Goal: Task Accomplishment & Management: Manage account settings

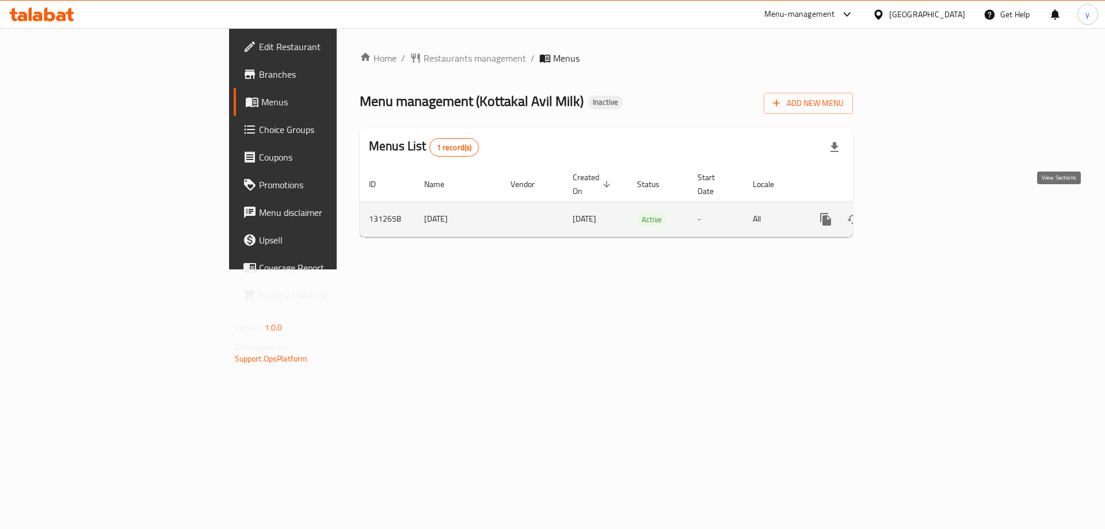
click at [915, 212] on icon "enhanced table" at bounding box center [909, 219] width 14 height 14
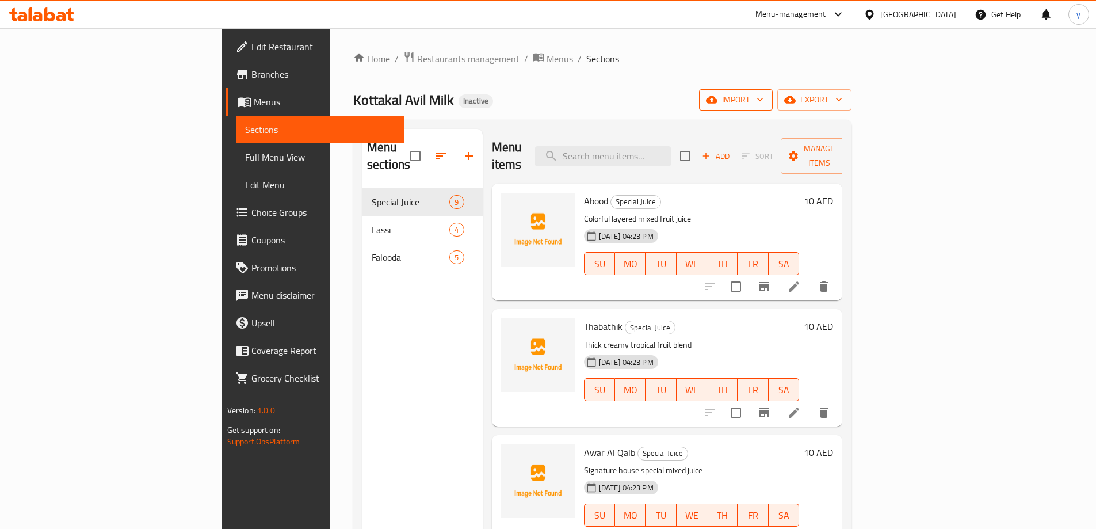
click at [763, 98] on span "import" at bounding box center [735, 100] width 55 height 14
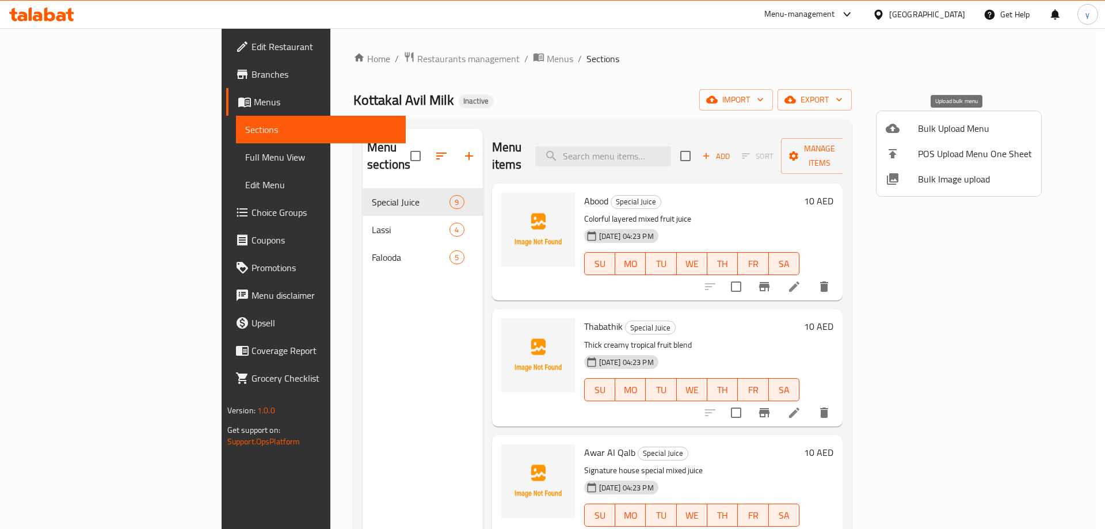
click at [962, 123] on span "Bulk Upload Menu" at bounding box center [975, 128] width 114 height 14
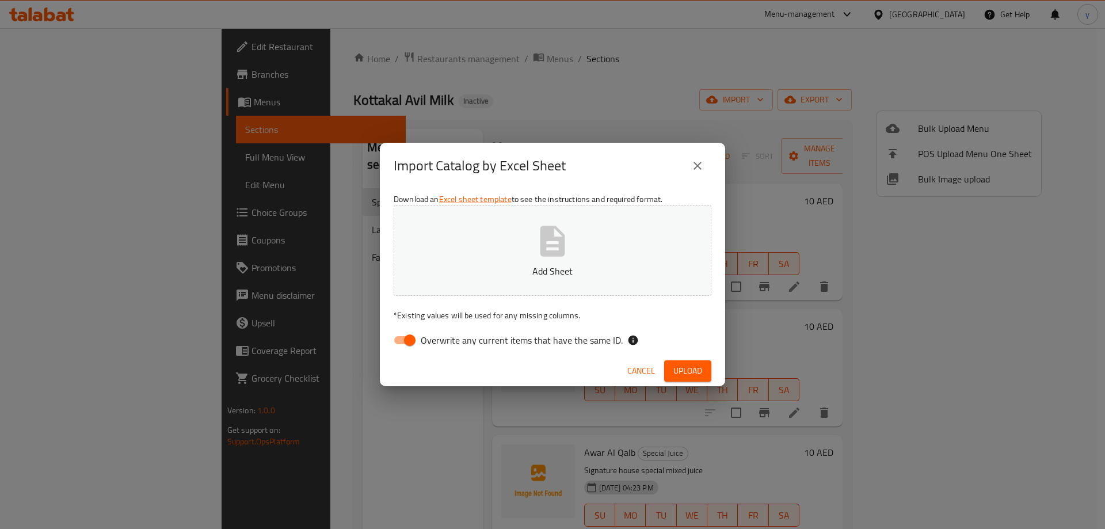
click at [469, 335] on span "Overwrite any current items that have the same ID." at bounding box center [522, 340] width 202 height 14
click at [442, 335] on input "Overwrite any current items that have the same ID." at bounding box center [410, 340] width 66 height 22
checkbox input "false"
click at [679, 360] on div "Cancel Upload" at bounding box center [552, 371] width 345 height 30
click at [679, 362] on button "Upload" at bounding box center [687, 370] width 47 height 21
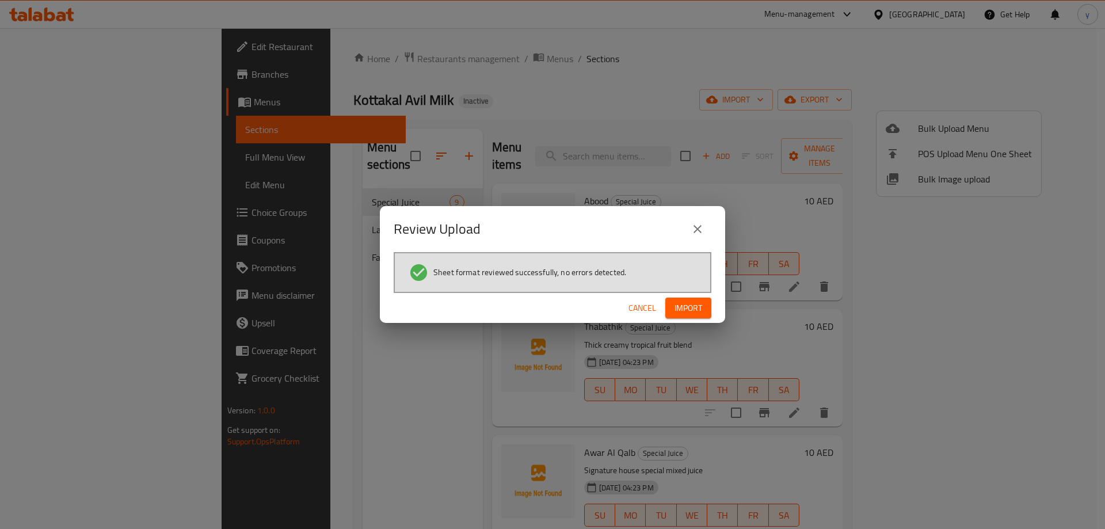
click at [696, 321] on div "Cancel Import" at bounding box center [552, 308] width 345 height 30
click at [694, 316] on button "Import" at bounding box center [688, 307] width 46 height 21
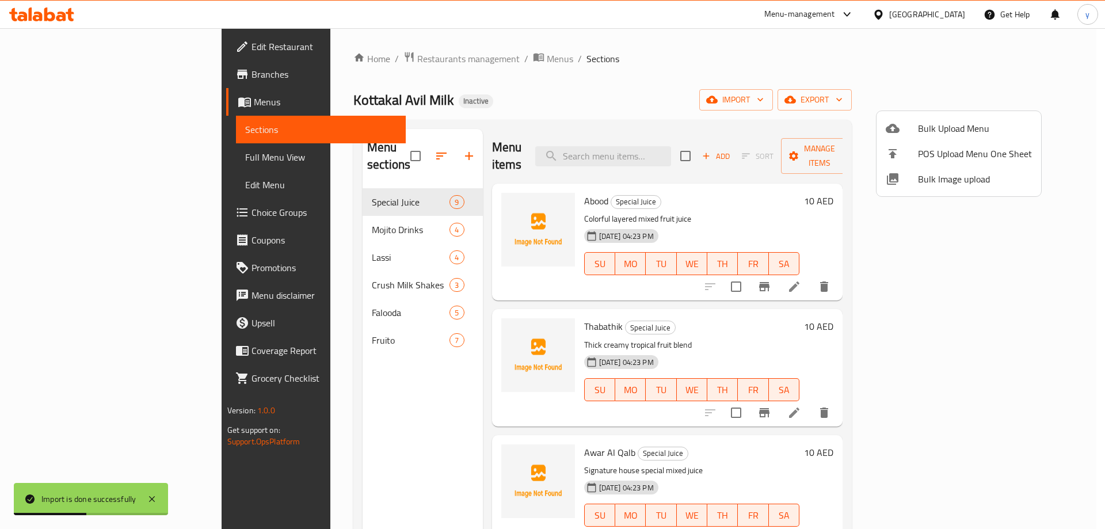
click at [340, 271] on div at bounding box center [552, 264] width 1105 height 529
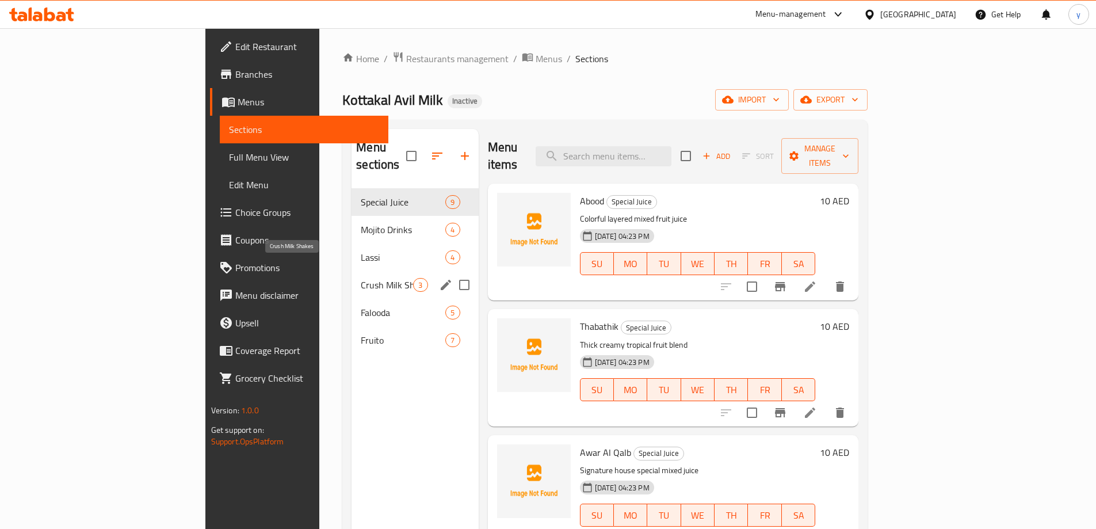
click at [361, 278] on span "Crush Milk Shakes" at bounding box center [387, 285] width 52 height 14
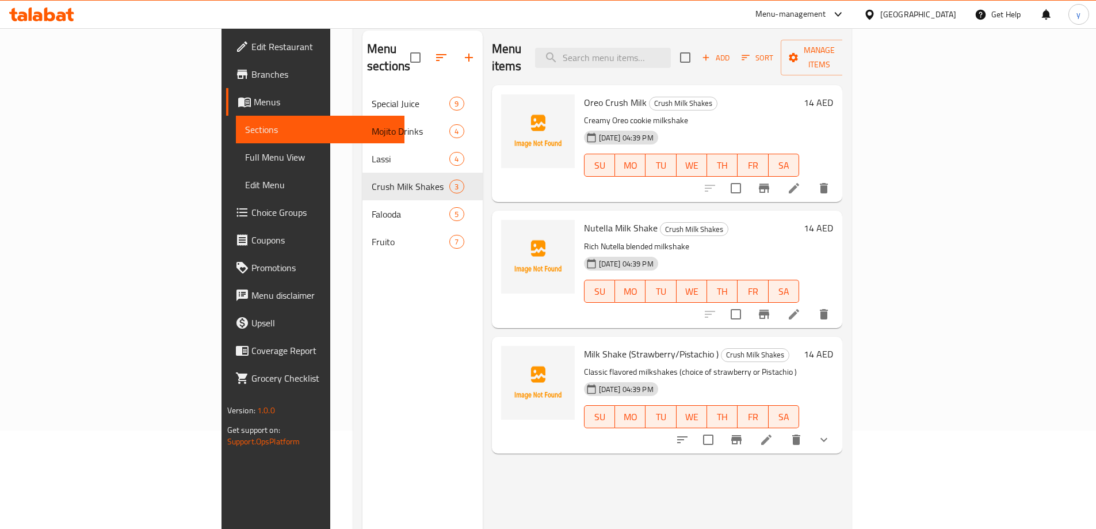
scroll to position [115, 0]
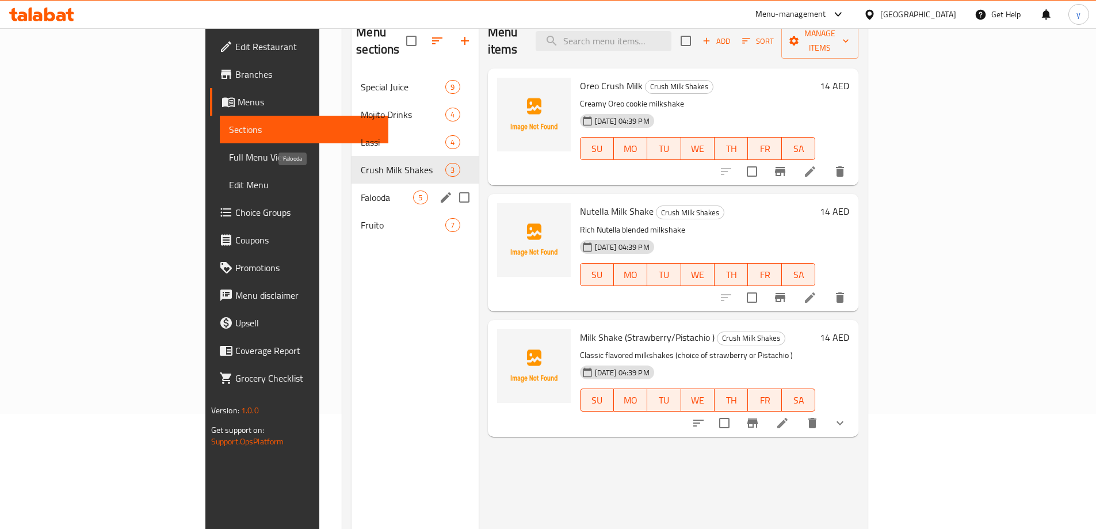
click at [361, 190] on span "Falooda" at bounding box center [387, 197] width 52 height 14
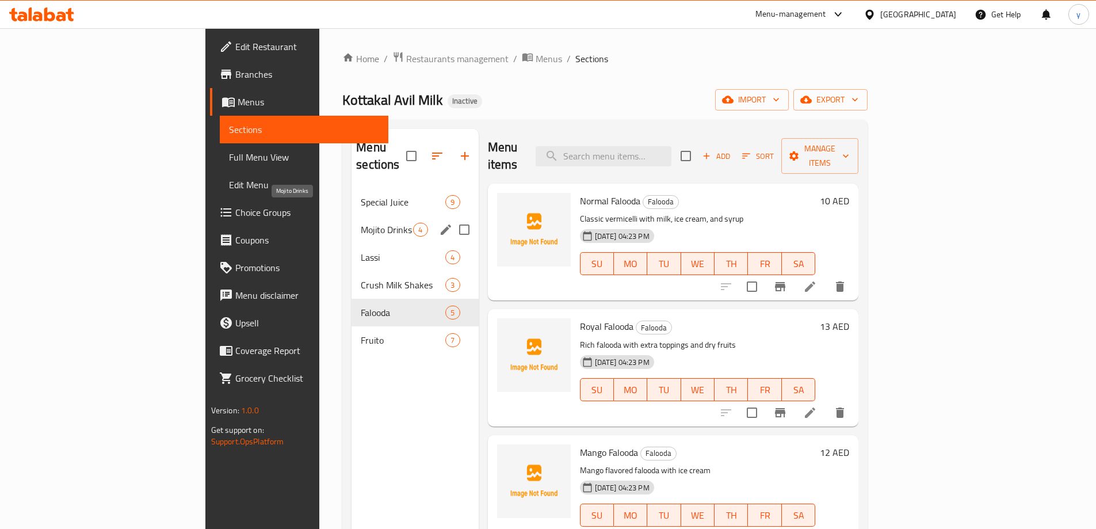
click at [361, 223] on span "Mojito Drinks" at bounding box center [387, 230] width 52 height 14
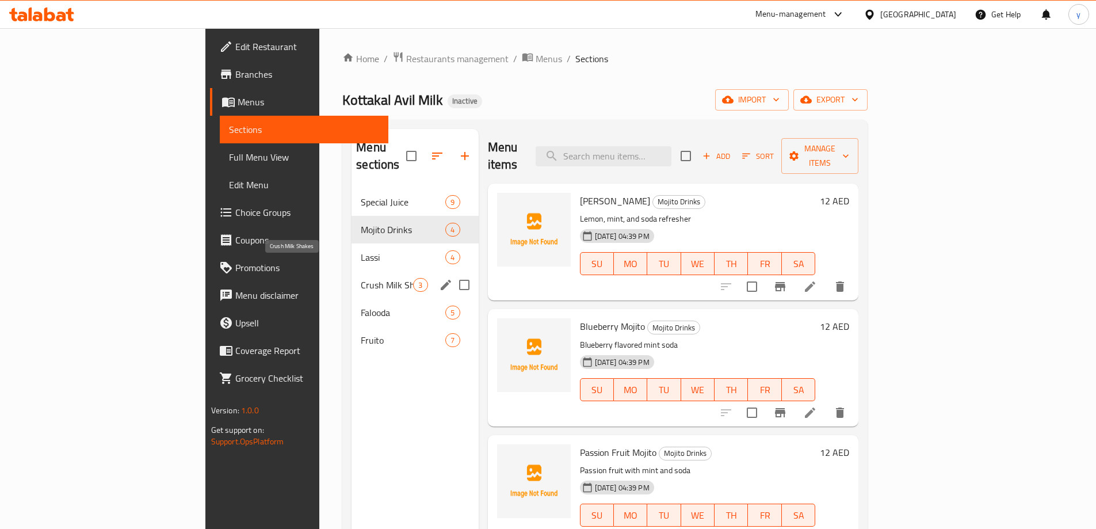
click at [361, 278] on span "Crush Milk Shakes" at bounding box center [387, 285] width 52 height 14
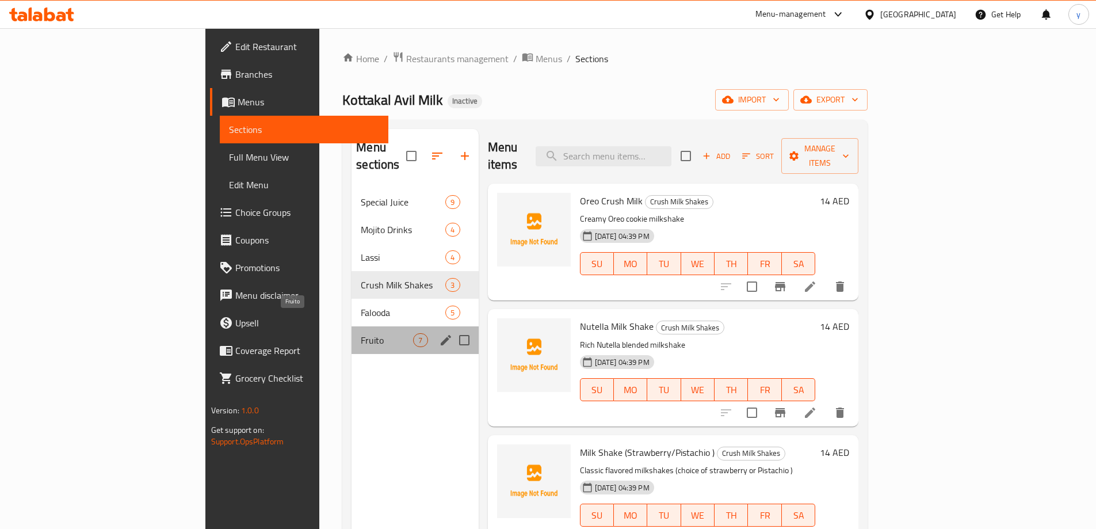
click at [361, 333] on span "Fruito" at bounding box center [387, 340] width 52 height 14
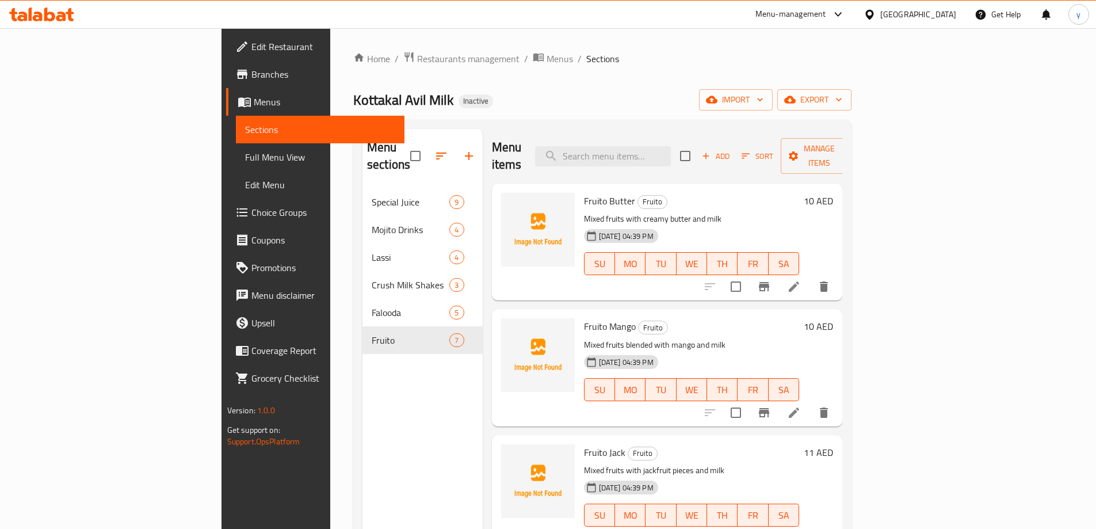
click at [362, 376] on div "Menu sections Special Juice 9 Mojito Drinks 4 Lassi 4 Crush Milk Shakes 3 Faloo…" at bounding box center [422, 393] width 120 height 529
click at [245, 159] on span "Full Menu View" at bounding box center [320, 157] width 150 height 14
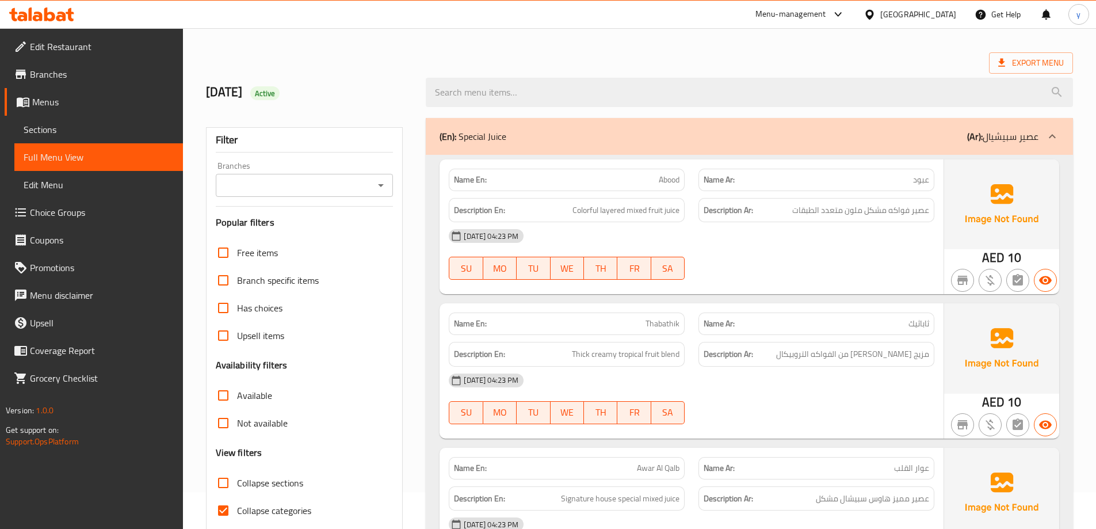
scroll to position [115, 0]
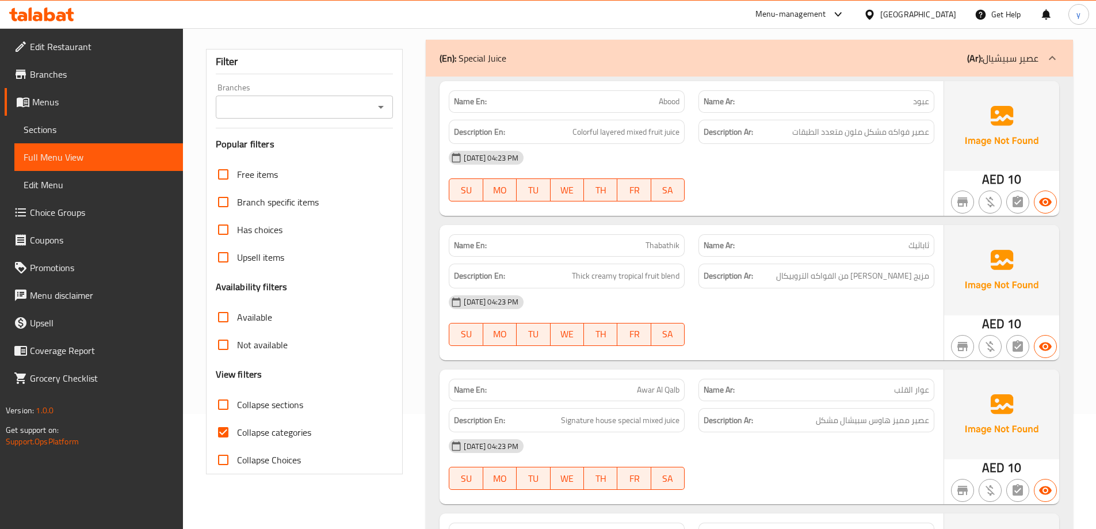
click at [218, 435] on input "Collapse categories" at bounding box center [223, 432] width 28 height 28
checkbox input "false"
click at [227, 408] on input "Collapse sections" at bounding box center [223, 405] width 28 height 28
checkbox input "true"
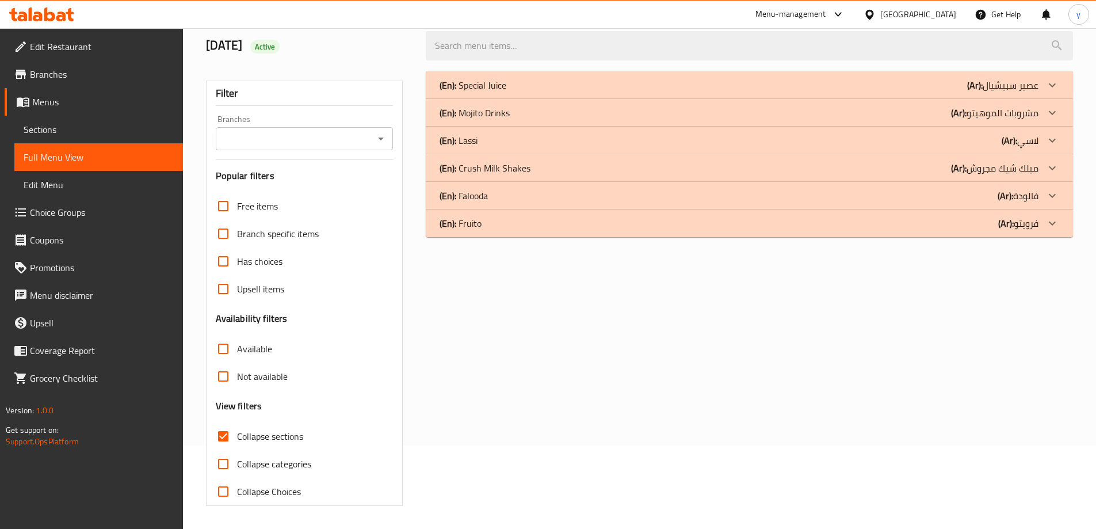
scroll to position [83, 0]
click at [484, 113] on p "(En): Mojito Drinks" at bounding box center [475, 113] width 70 height 14
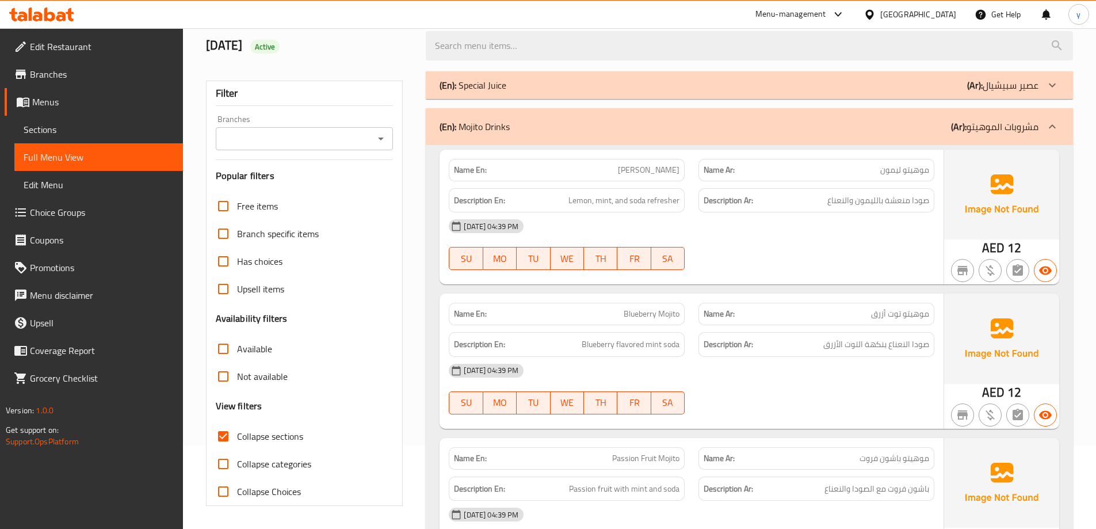
click at [511, 125] on div "(En): Mojito Drinks (Ar): مشروبات الموهيتو" at bounding box center [739, 127] width 599 height 14
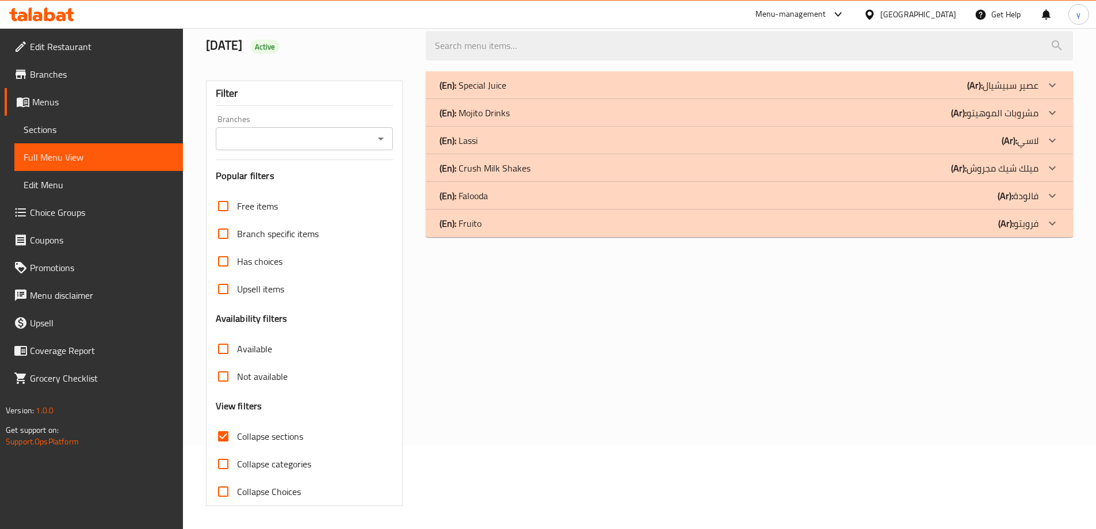
click at [487, 226] on div "(En): Fruito (Ar): فرويتو" at bounding box center [739, 223] width 599 height 14
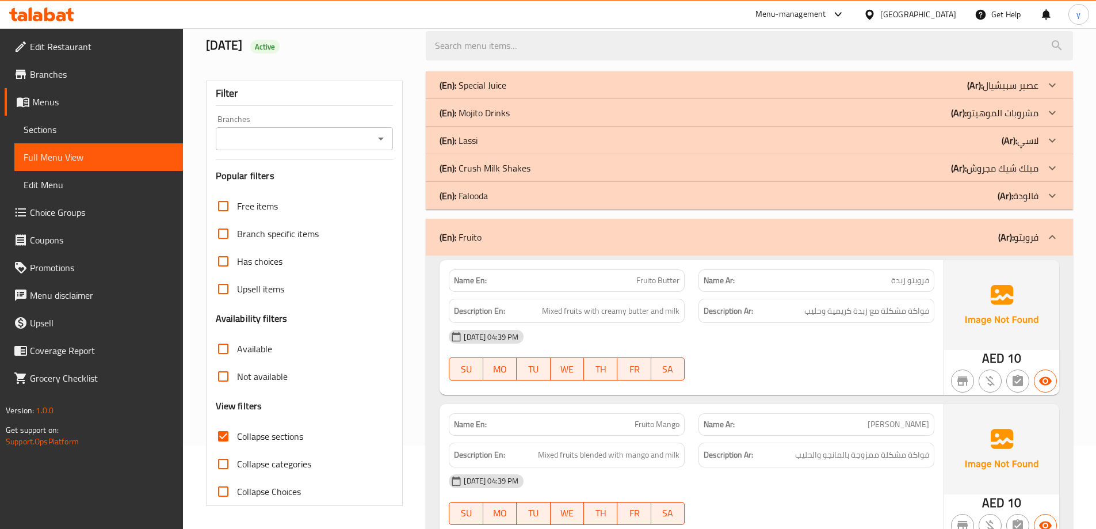
click at [488, 170] on p "(En): Crush Milk Shakes" at bounding box center [485, 168] width 91 height 14
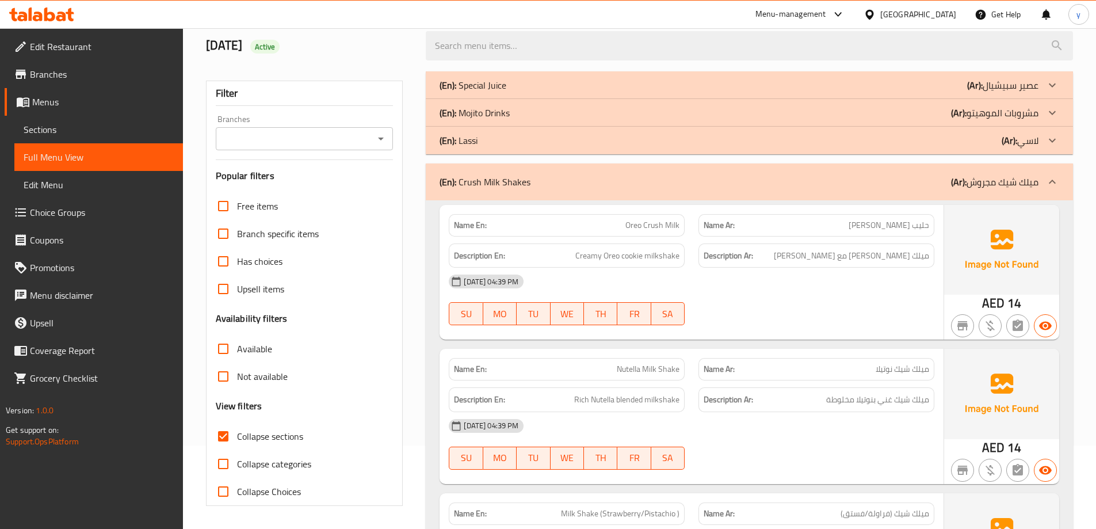
click at [501, 107] on p "(En): Mojito Drinks" at bounding box center [475, 113] width 70 height 14
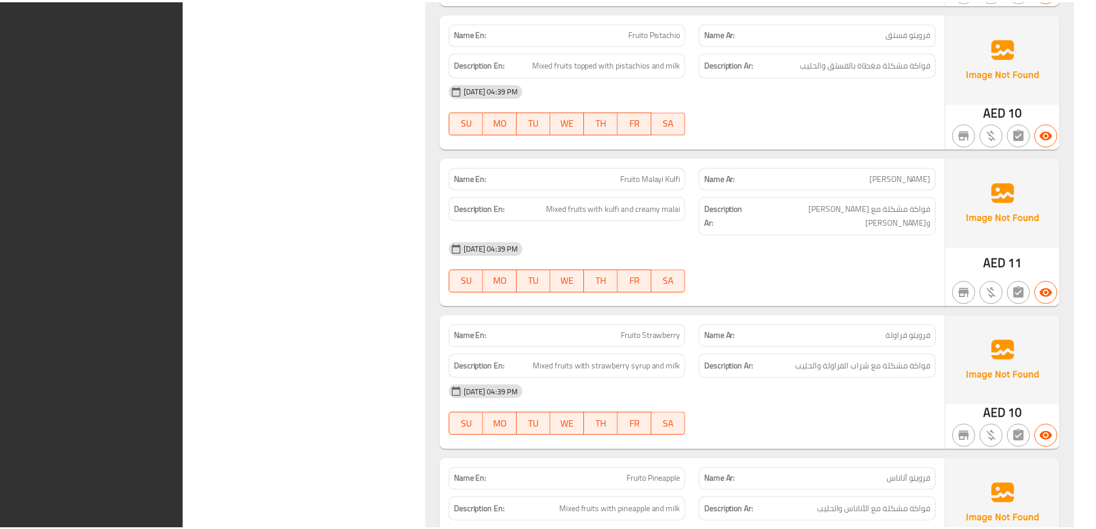
scroll to position [2163, 0]
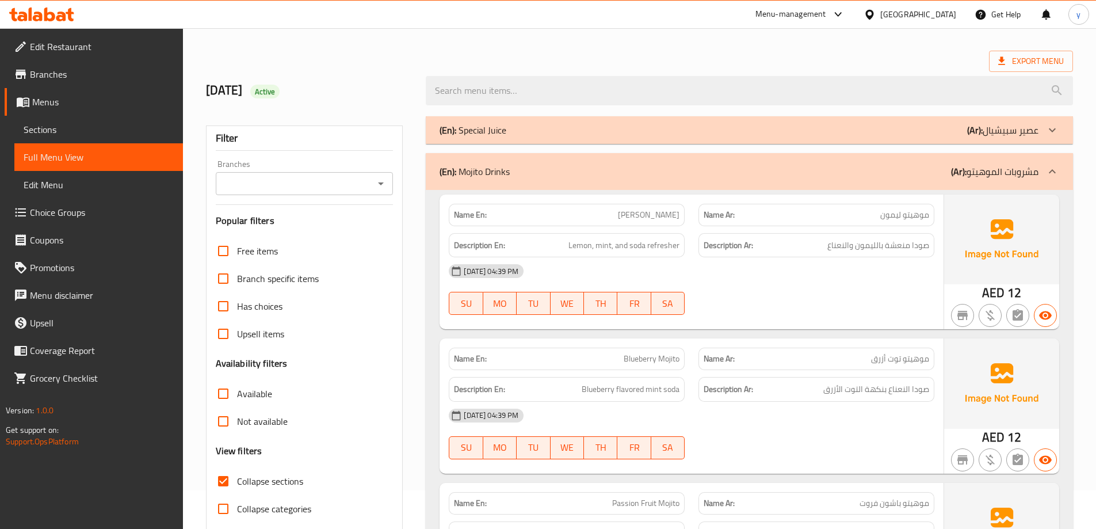
scroll to position [0, 0]
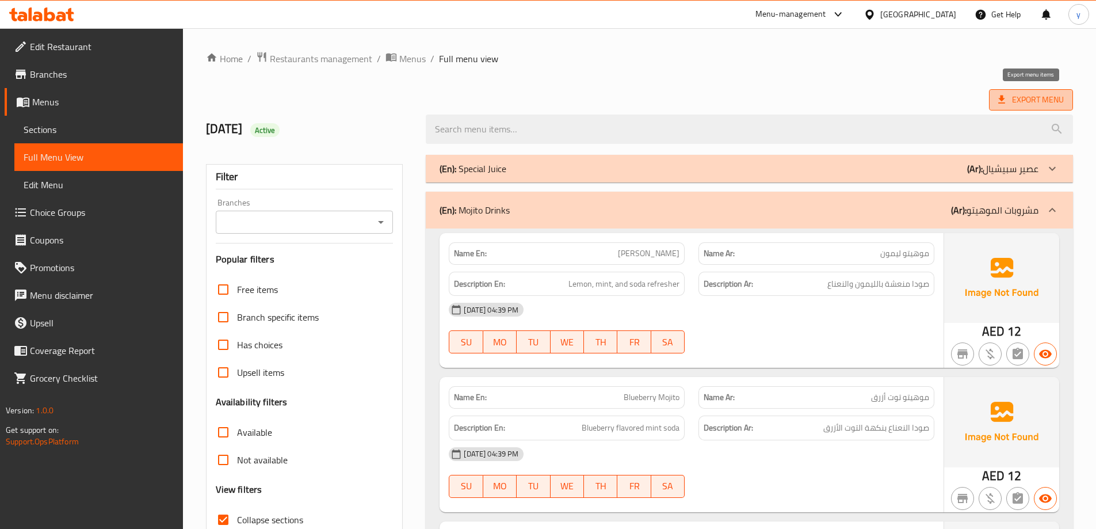
click at [1001, 102] on icon at bounding box center [1002, 100] width 12 height 12
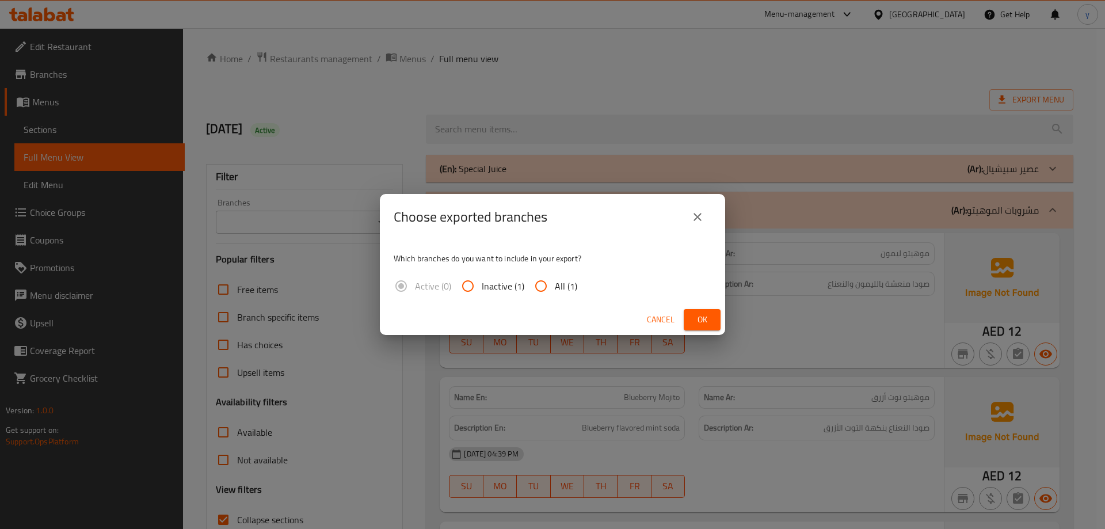
click at [701, 215] on icon "close" at bounding box center [697, 217] width 14 height 14
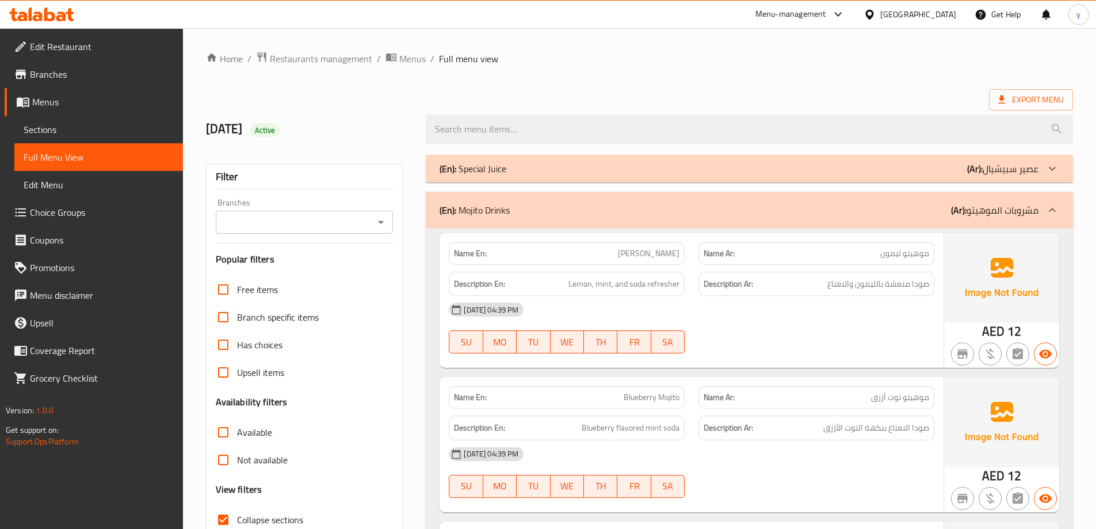
drag, startPoint x: 511, startPoint y: 208, endPoint x: 463, endPoint y: 213, distance: 48.7
click at [463, 213] on div "(En): Mojito Drinks (Ar): مشروبات الموهيتو" at bounding box center [739, 210] width 599 height 14
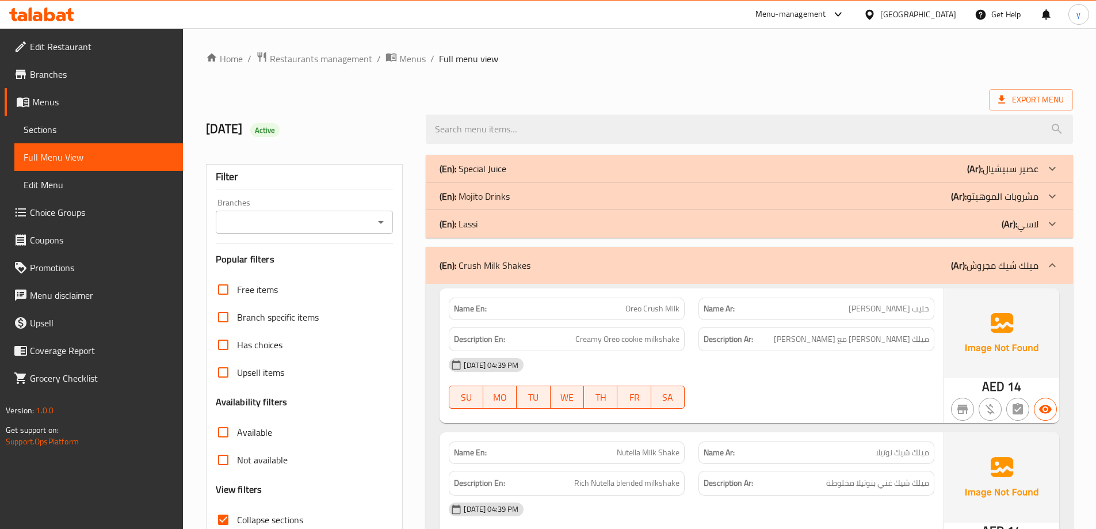
click at [501, 200] on p "(En): Mojito Drinks" at bounding box center [475, 196] width 70 height 14
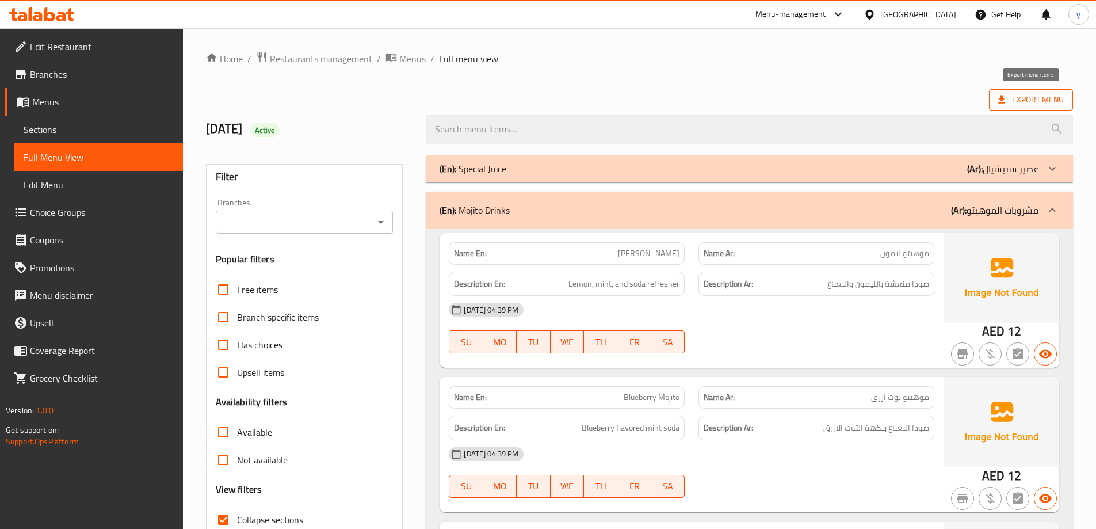
click at [1010, 93] on span "Export Menu" at bounding box center [1031, 100] width 66 height 14
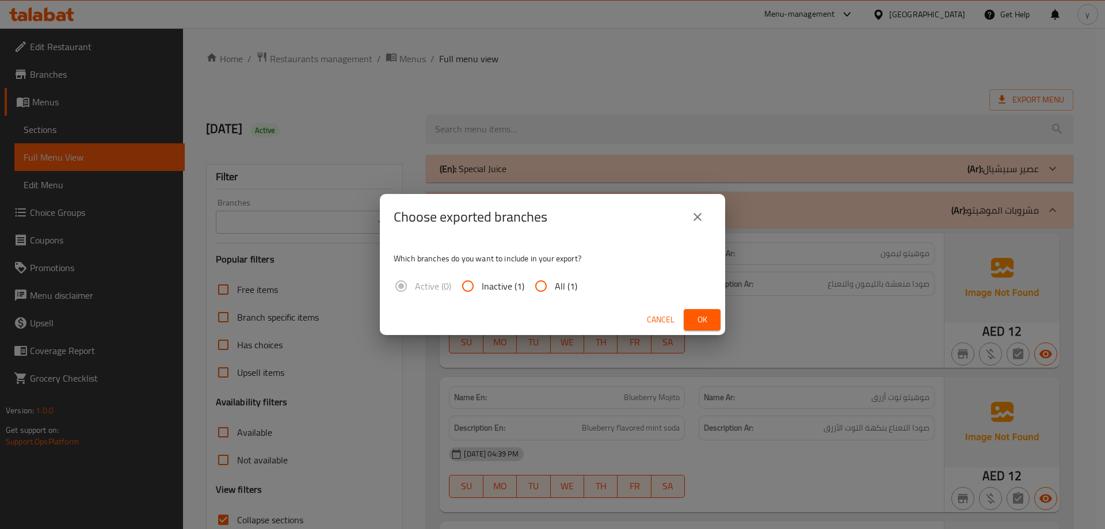
click at [552, 287] on input "All (1)" at bounding box center [541, 286] width 28 height 28
radio input "true"
click at [702, 322] on span "Ok" at bounding box center [702, 319] width 18 height 14
